Goal: Task Accomplishment & Management: Use online tool/utility

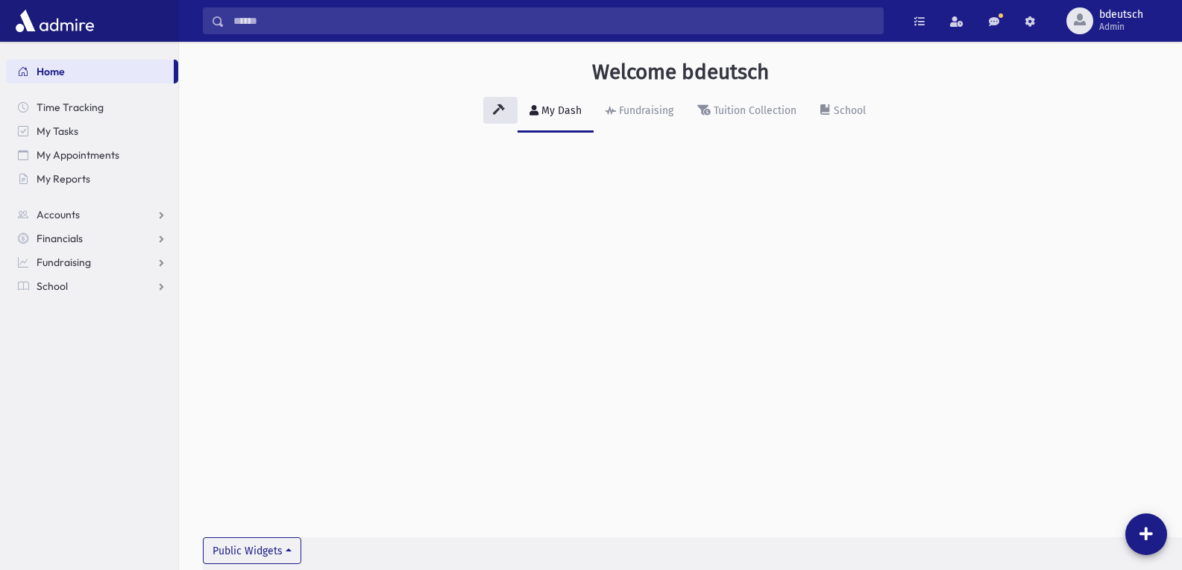
click at [558, 104] on link "My Dash" at bounding box center [555, 112] width 76 height 42
click at [69, 279] on link "School" at bounding box center [92, 286] width 172 height 24
click at [104, 331] on link "Attendance" at bounding box center [92, 334] width 172 height 24
drag, startPoint x: 86, startPoint y: 356, endPoint x: 122, endPoint y: 338, distance: 39.0
click at [87, 356] on link "Entry" at bounding box center [92, 358] width 172 height 24
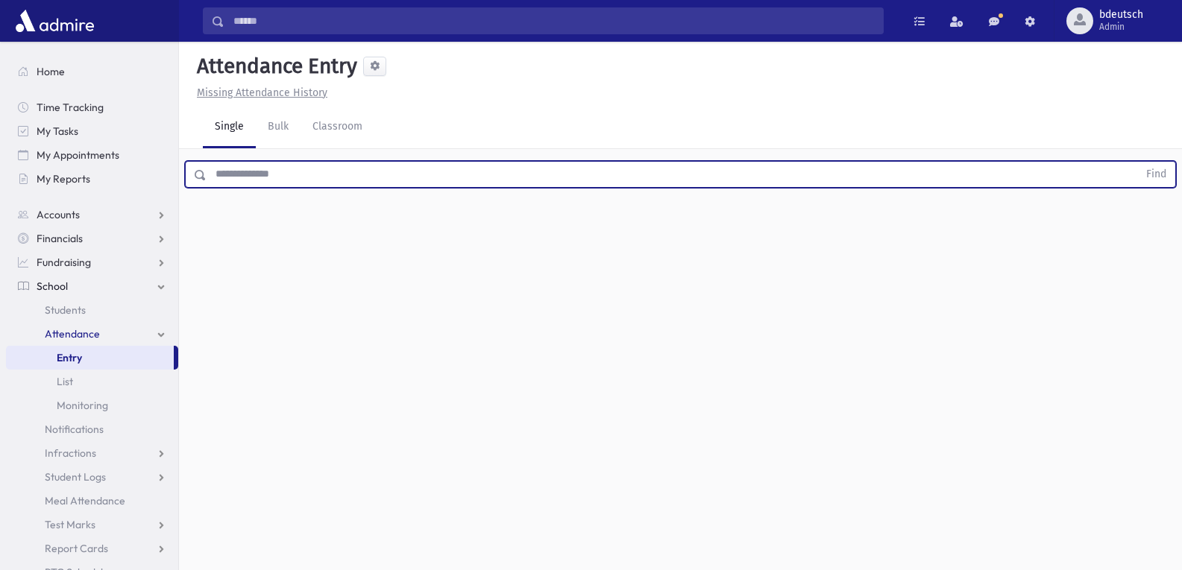
click at [394, 185] on input "text" at bounding box center [672, 174] width 931 height 27
type input "**********"
click at [1137, 162] on button "Find" at bounding box center [1156, 174] width 38 height 25
click at [261, 226] on span "Grade 12" at bounding box center [277, 233] width 147 height 16
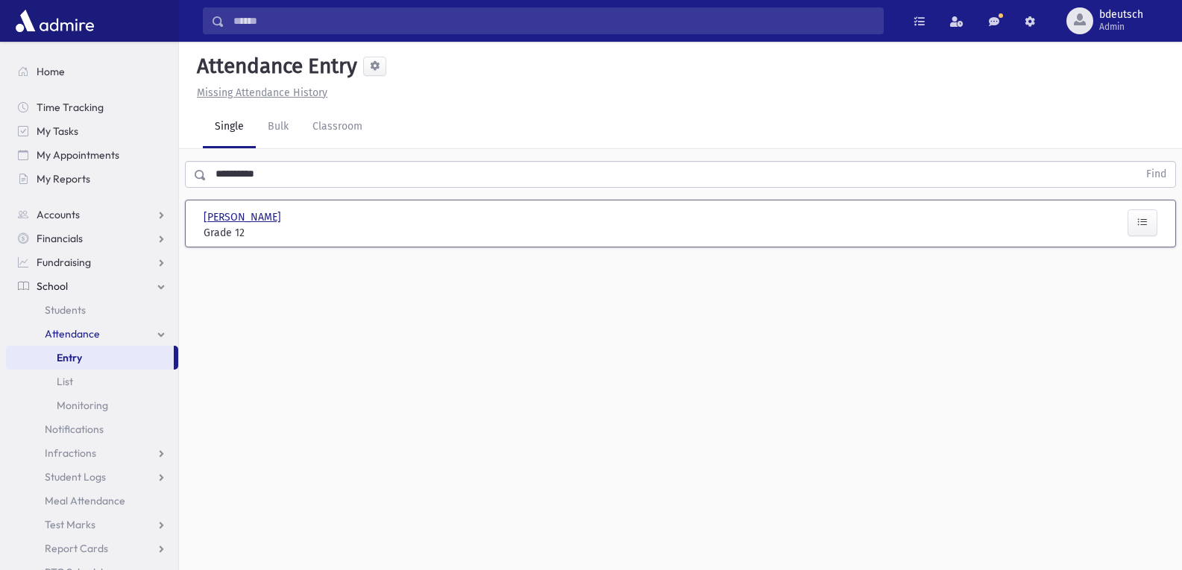
click at [246, 211] on span "[PERSON_NAME]" at bounding box center [244, 218] width 81 height 16
click at [346, 172] on input "text" at bounding box center [672, 174] width 931 height 27
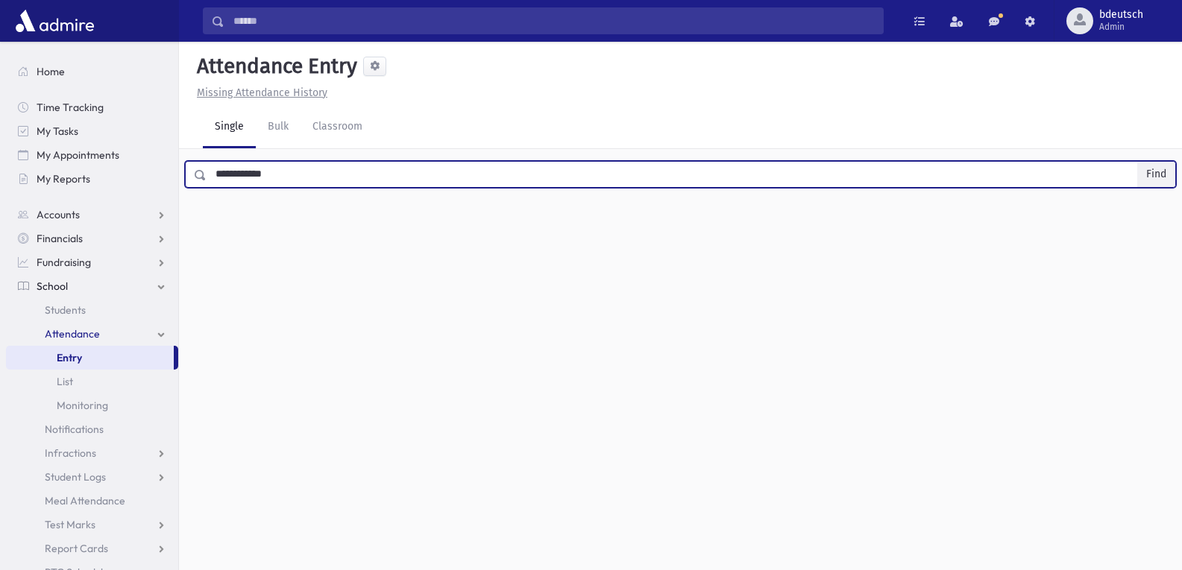
type input "**********"
click at [1150, 169] on button "Find" at bounding box center [1156, 174] width 38 height 25
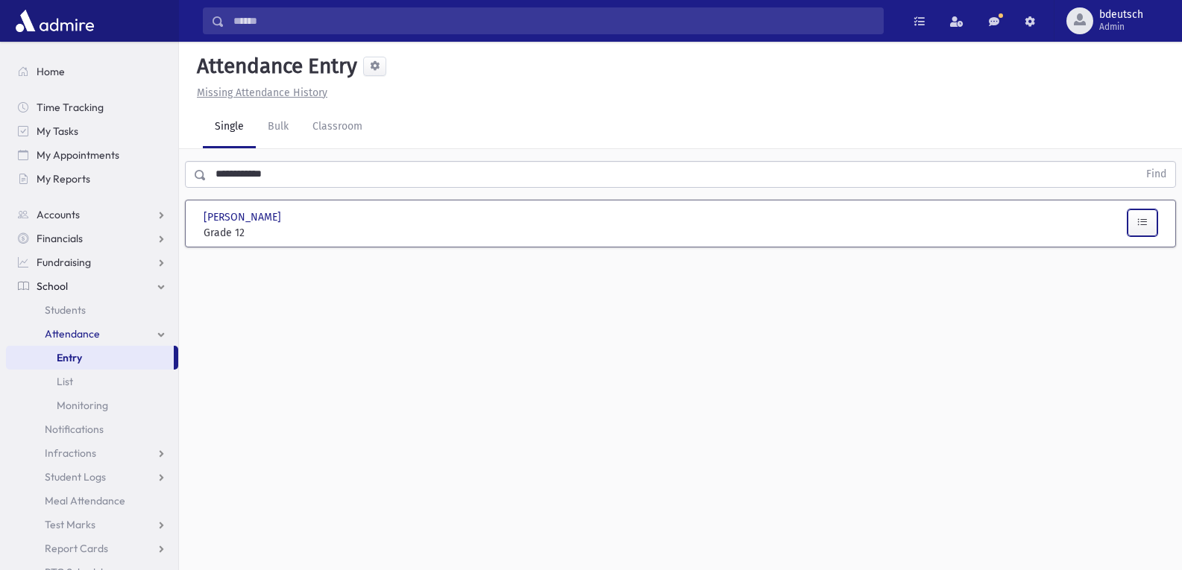
click at [1139, 224] on icon "button" at bounding box center [1142, 222] width 10 height 13
